Goal: Information Seeking & Learning: Check status

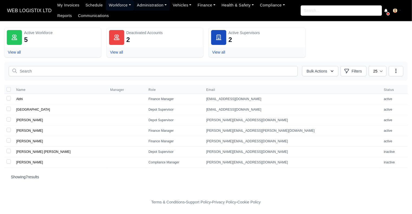
click at [115, 7] on link "Workforce" at bounding box center [120, 5] width 28 height 11
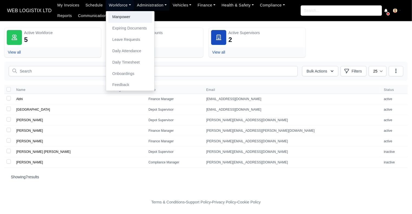
click at [117, 15] on link "Manpower" at bounding box center [130, 16] width 44 height 11
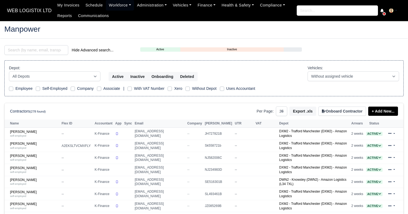
select select "25"
click at [42, 49] on input "search" at bounding box center [36, 50] width 64 height 10
type input "belyan"
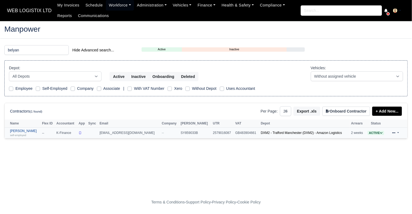
click at [25, 129] on link "Belyan Belchev self-employed" at bounding box center [24, 133] width 29 height 8
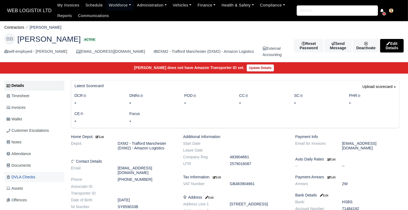
click at [30, 174] on span "DVLA Checks" at bounding box center [20, 177] width 29 height 6
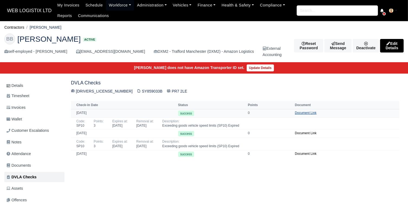
click at [299, 114] on link "Document Link" at bounding box center [306, 113] width 22 height 4
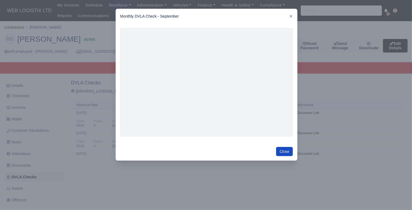
click at [289, 14] on link at bounding box center [291, 16] width 4 height 4
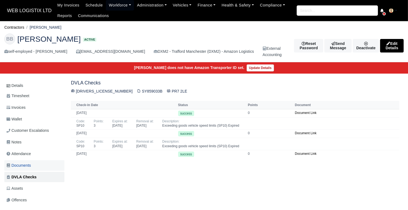
click at [28, 164] on span "Documents" at bounding box center [18, 165] width 24 height 6
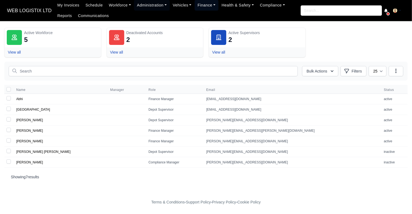
click at [201, 6] on link "Finance" at bounding box center [206, 5] width 24 height 11
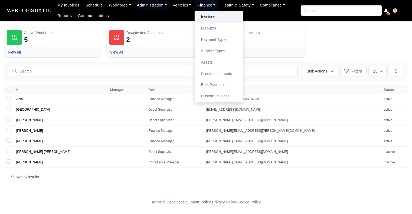
click at [203, 17] on link "Invoices" at bounding box center [219, 16] width 44 height 11
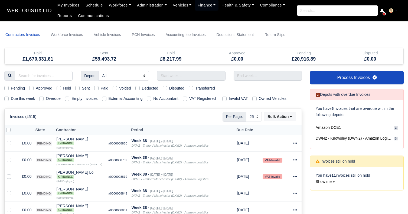
select select "25"
click at [169, 77] on input "text" at bounding box center [191, 76] width 68 height 10
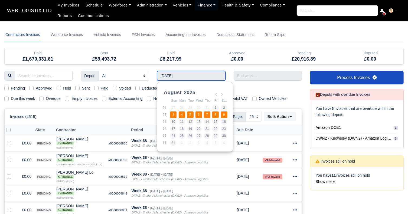
type input "[DATE] - [DATE]"
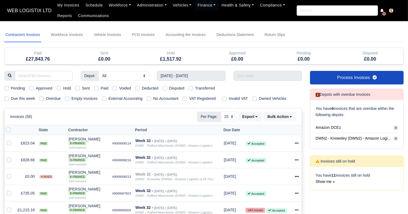
click at [101, 88] on label "Paid" at bounding box center [105, 88] width 8 height 6
click at [96, 88] on input "Paid" at bounding box center [96, 87] width 4 height 4
checkbox input "true"
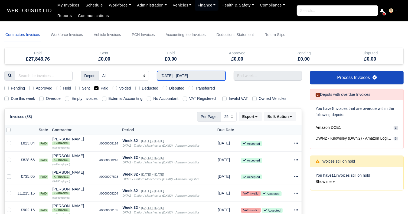
click at [205, 73] on input "[DATE] - [DATE]" at bounding box center [191, 76] width 68 height 10
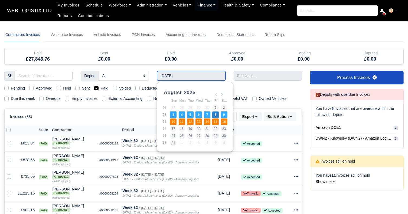
type input "[DATE] - [DATE]"
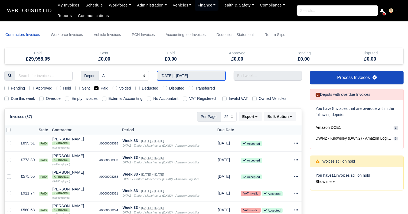
click at [190, 74] on input "[DATE] - [DATE]" at bounding box center [191, 76] width 68 height 10
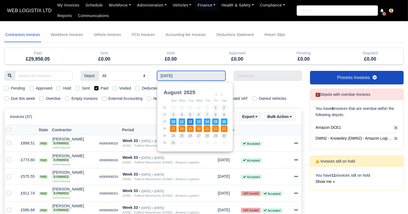
type input "[DATE] - [DATE]"
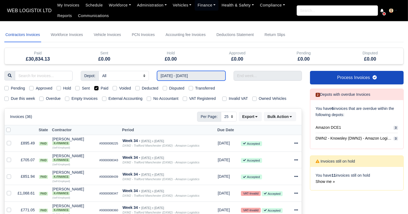
click at [197, 76] on input "[DATE] - [DATE]" at bounding box center [191, 76] width 68 height 10
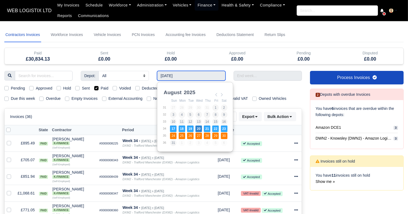
type input "[DATE] - [DATE]"
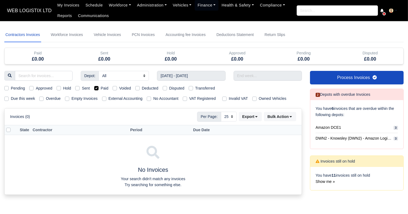
click at [82, 89] on label "Sent" at bounding box center [86, 88] width 8 height 6
click at [79, 89] on input "Sent" at bounding box center [77, 87] width 4 height 4
checkbox input "true"
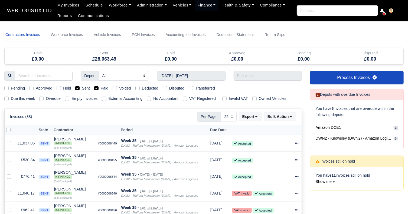
click at [101, 88] on label "Paid" at bounding box center [105, 88] width 8 height 6
click at [96, 88] on input "Paid" at bounding box center [96, 87] width 4 height 4
checkbox input "false"
click at [254, 117] on button "Export" at bounding box center [250, 116] width 23 height 9
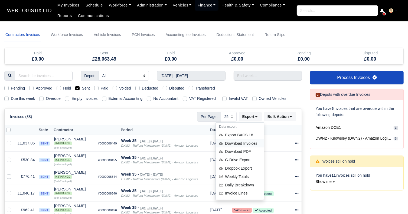
click at [255, 141] on div "Download Invoices" at bounding box center [240, 143] width 48 height 8
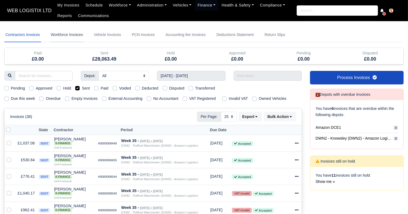
click at [78, 38] on link "Workforce Invoices" at bounding box center [67, 35] width 34 height 15
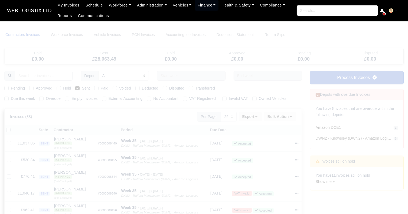
select select
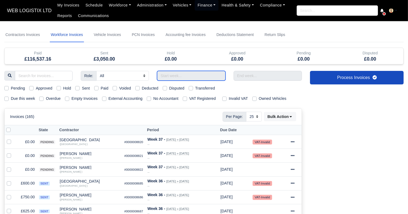
click at [190, 78] on input "text" at bounding box center [191, 76] width 68 height 10
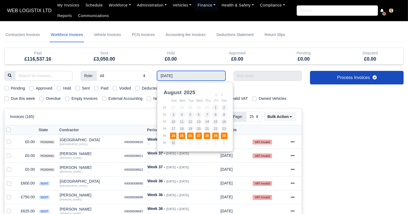
type input "[DATE] - [DATE]"
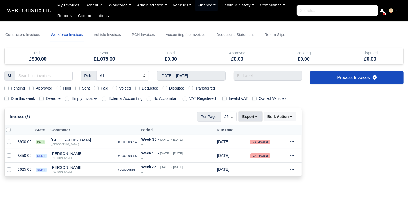
click at [246, 118] on button "Export" at bounding box center [250, 116] width 23 height 9
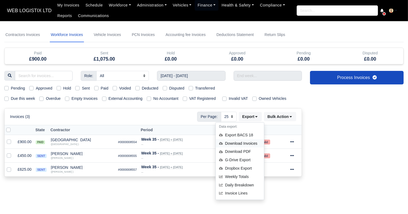
click at [245, 143] on div "Download Invoices" at bounding box center [240, 143] width 48 height 8
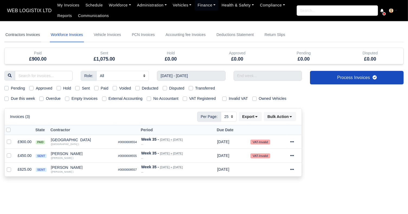
click at [28, 31] on link "Contractors Invoices" at bounding box center [22, 35] width 37 height 15
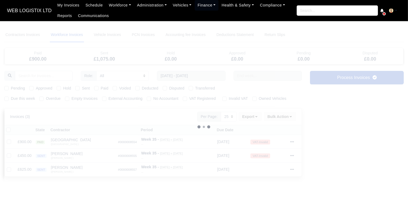
select select
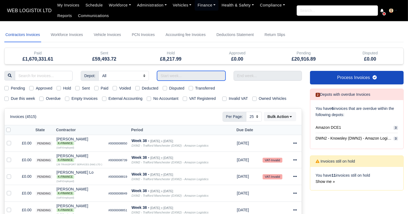
click at [193, 77] on input "text" at bounding box center [191, 76] width 68 height 10
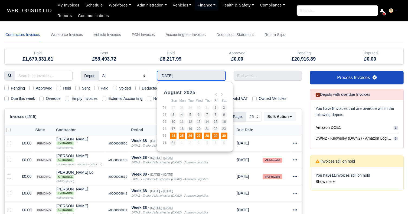
type input "[DATE] - [DATE]"
